Goal: Navigation & Orientation: Find specific page/section

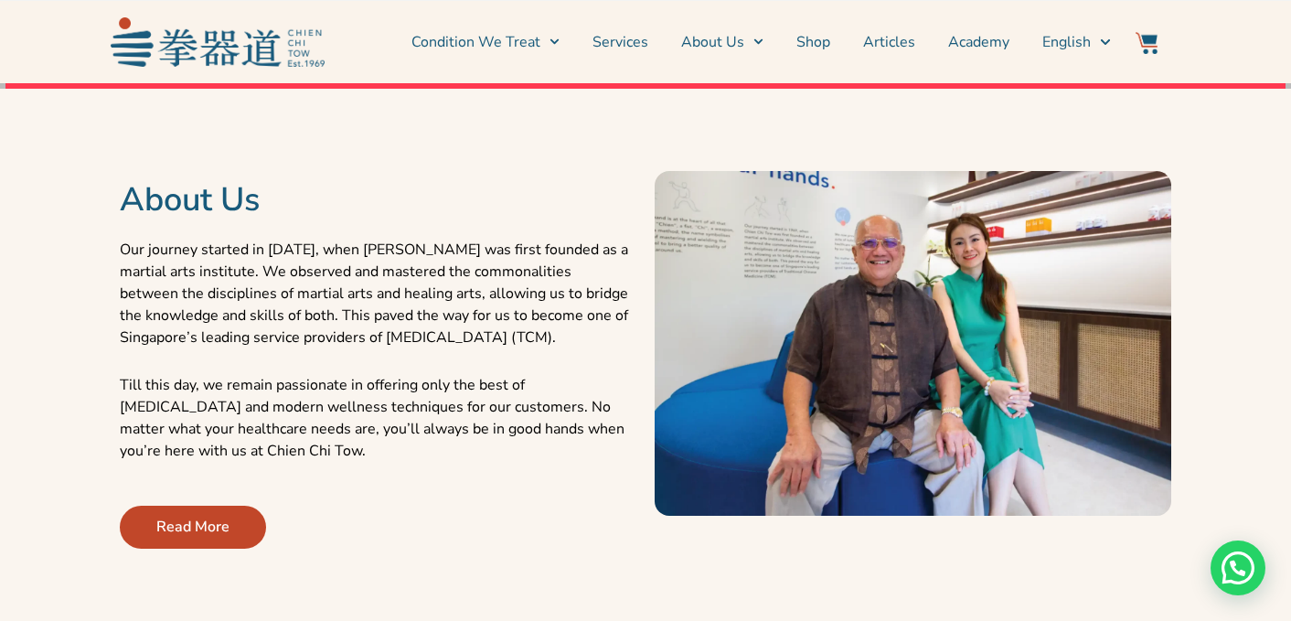
scroll to position [566, 0]
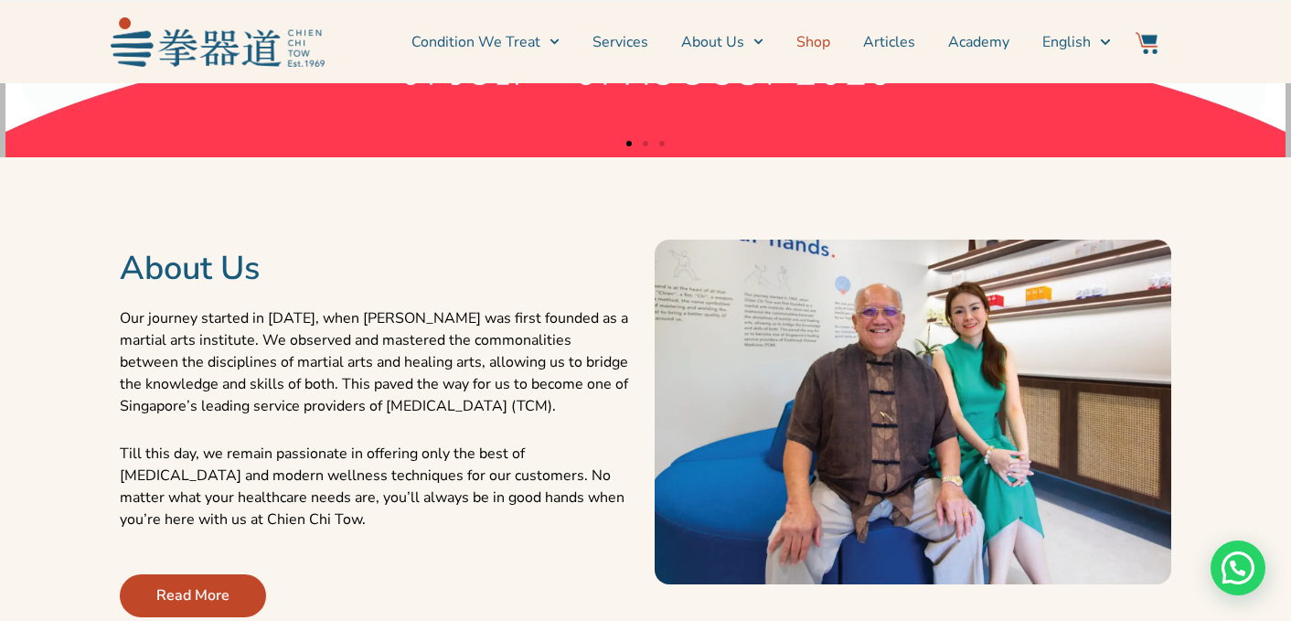
click at [826, 38] on link "Shop" at bounding box center [813, 42] width 34 height 46
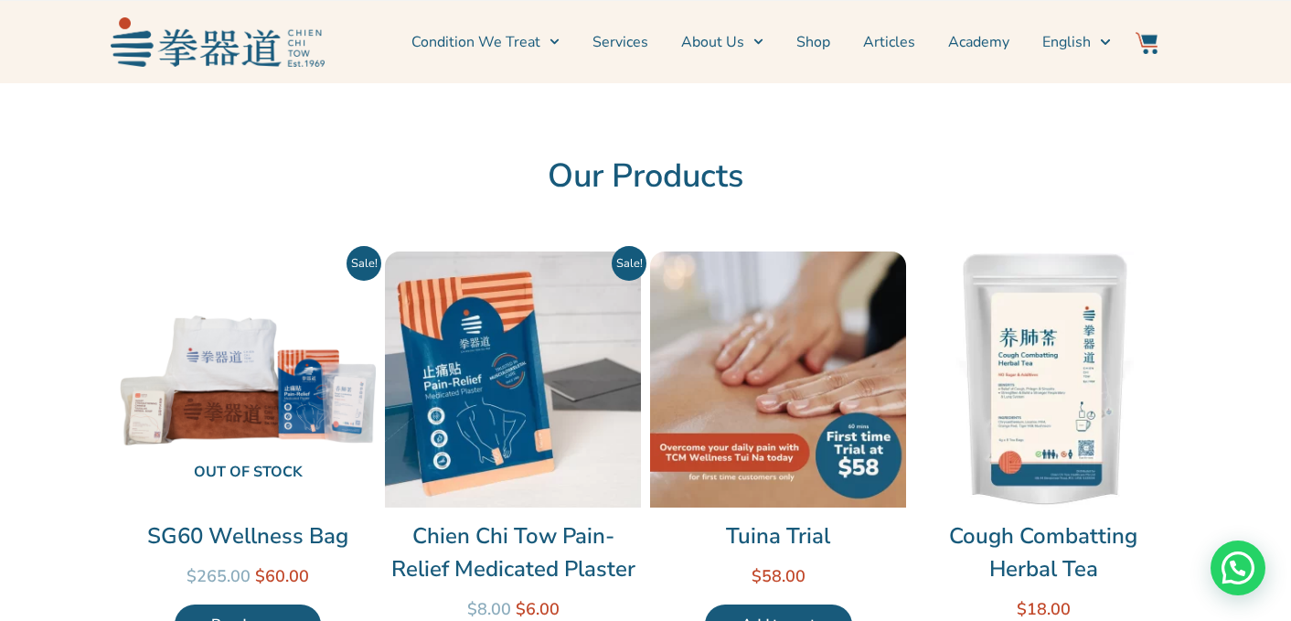
click at [262, 38] on img at bounding box center [218, 41] width 214 height 48
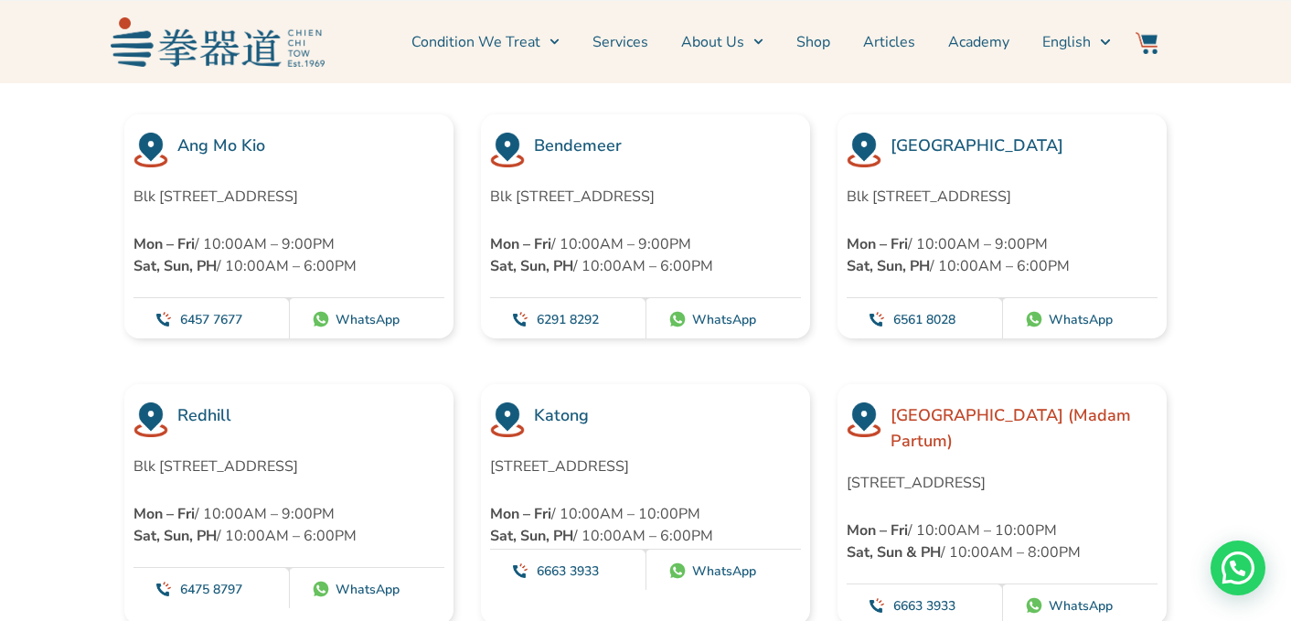
scroll to position [5103, 0]
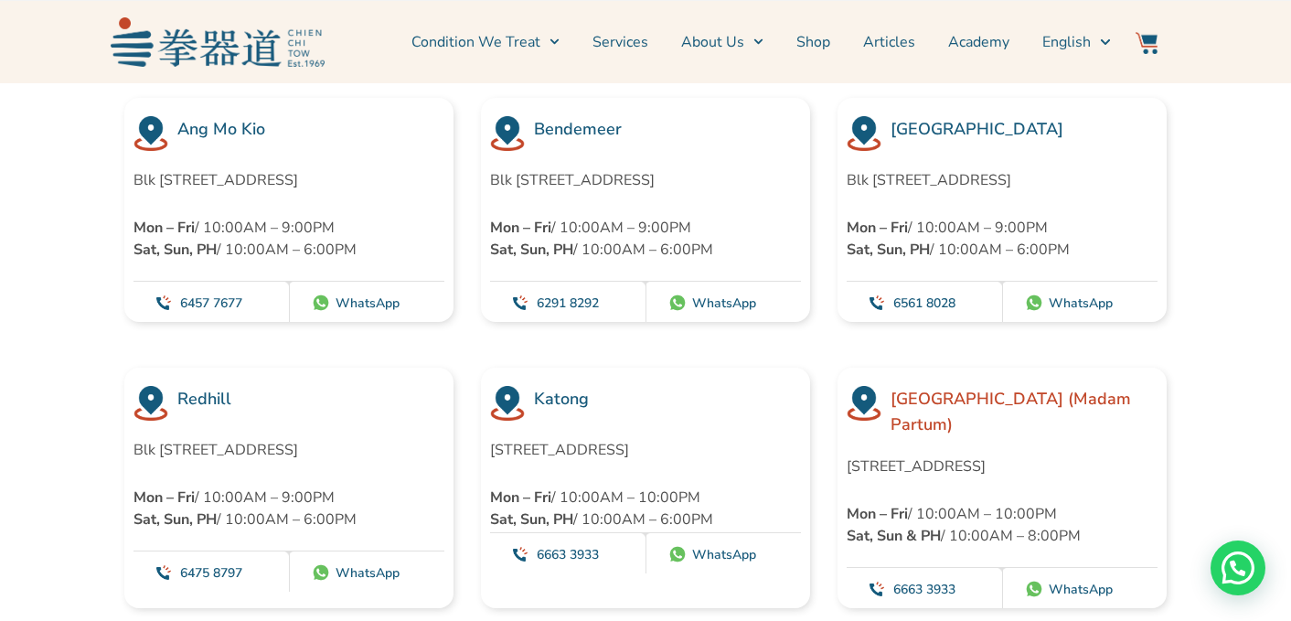
click at [297, 169] on p "Blk 452 Ang Mo Kio Avenue 10 #01-1783, Singapore 560452" at bounding box center [289, 180] width 311 height 22
click at [239, 116] on h3 "Ang Mo Kio" at bounding box center [310, 129] width 267 height 26
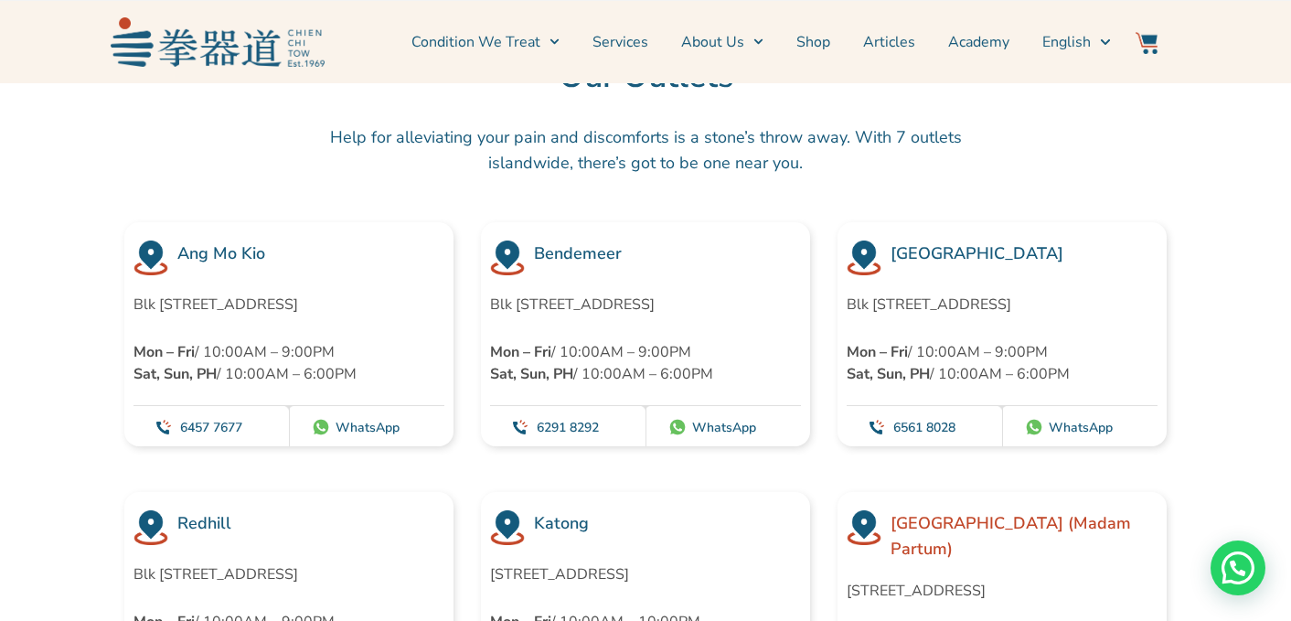
scroll to position [4971, 0]
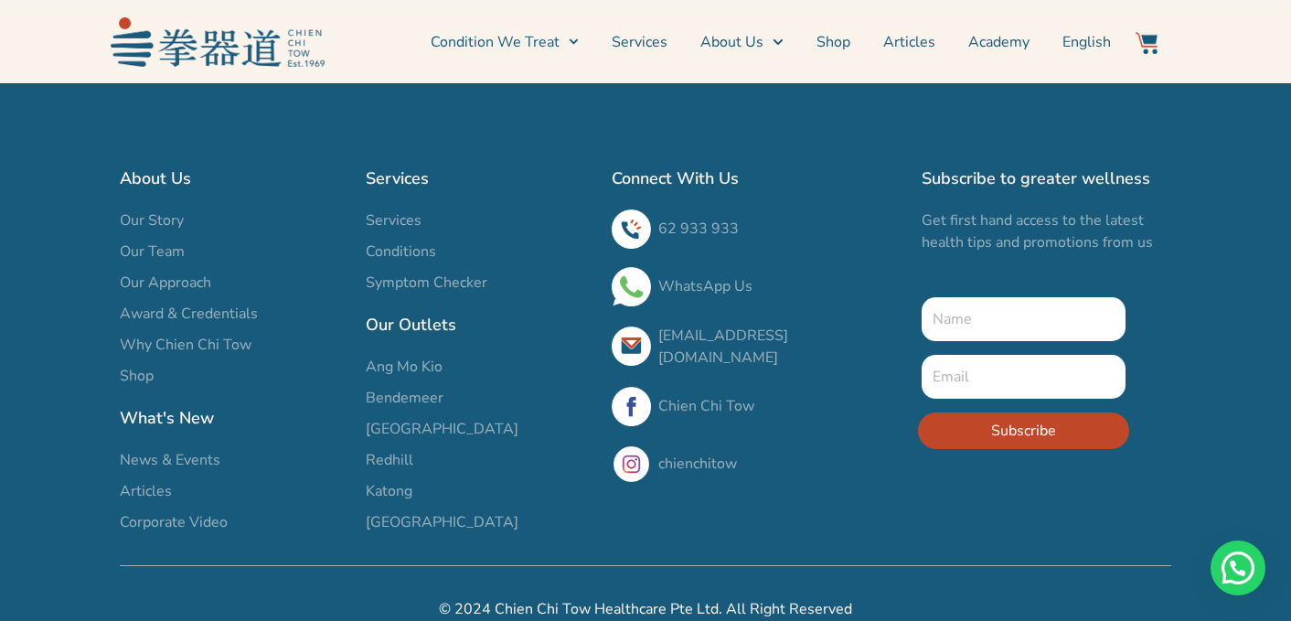
scroll to position [27, 0]
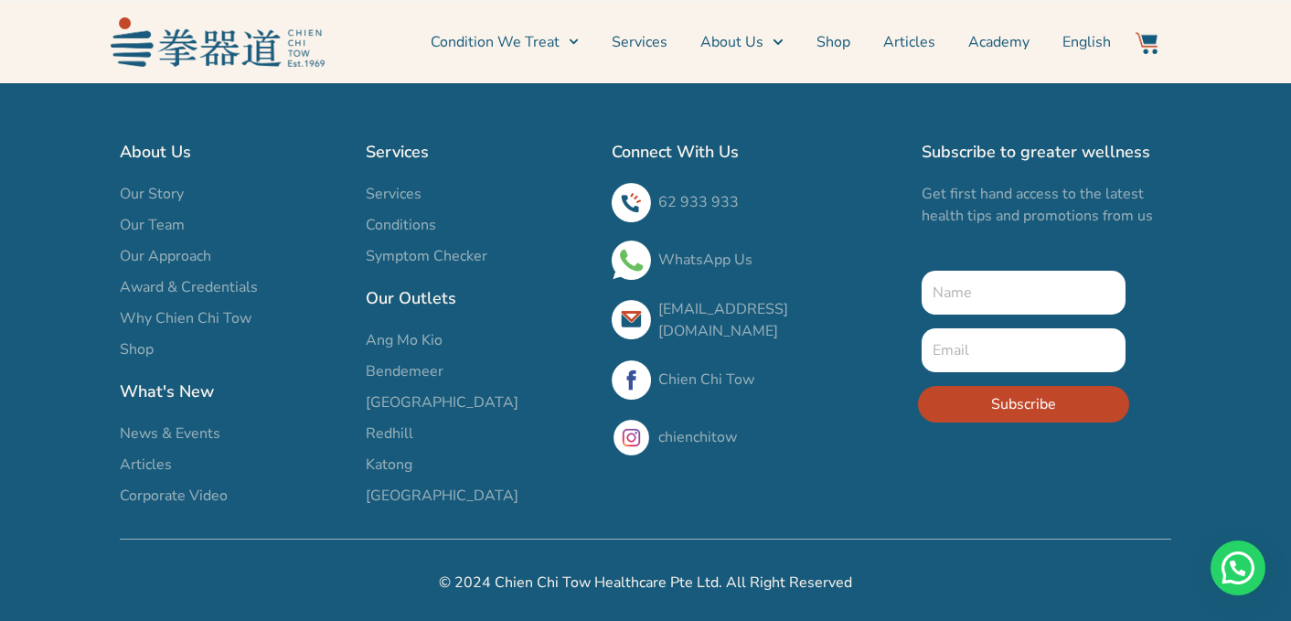
click at [380, 339] on span "Ang Mo Kio" at bounding box center [404, 340] width 77 height 22
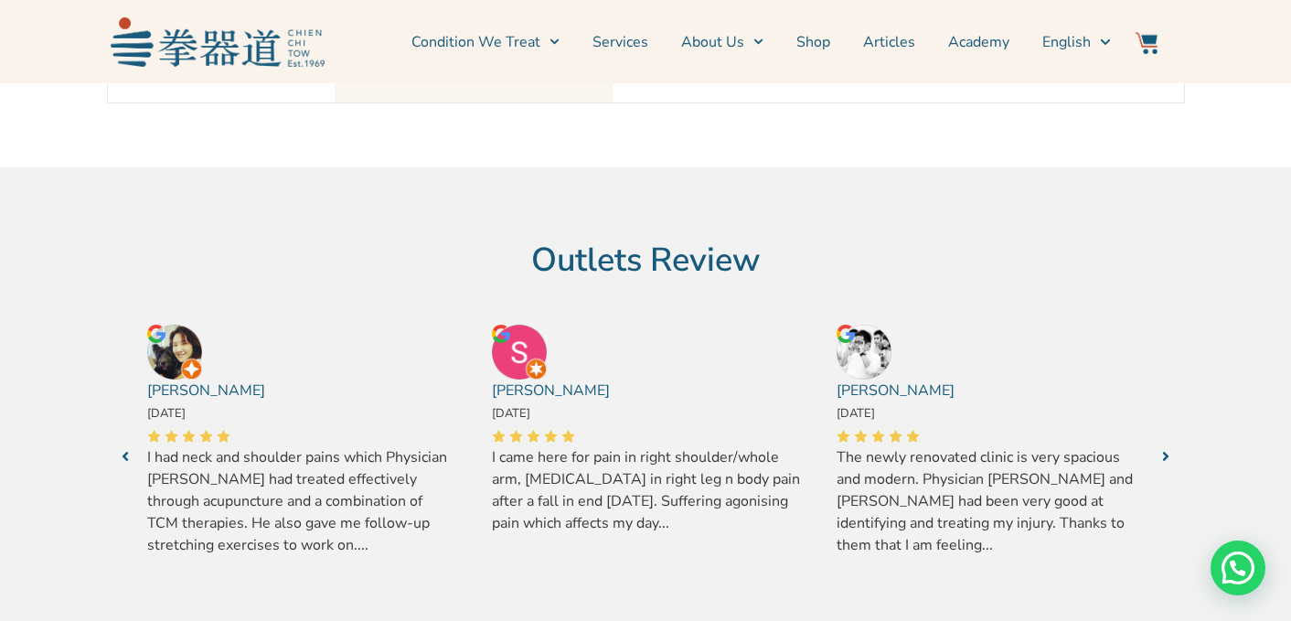
scroll to position [615, 0]
